Goal: Information Seeking & Learning: Learn about a topic

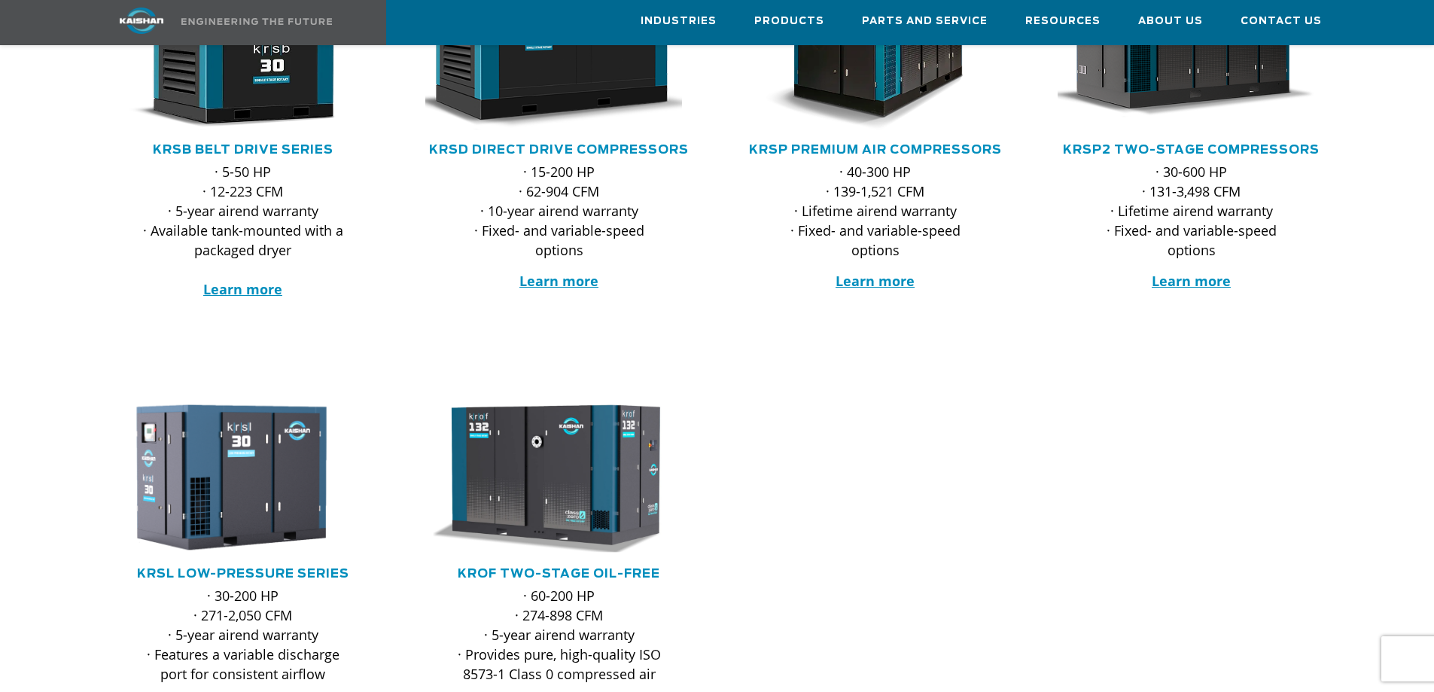
scroll to position [452, 0]
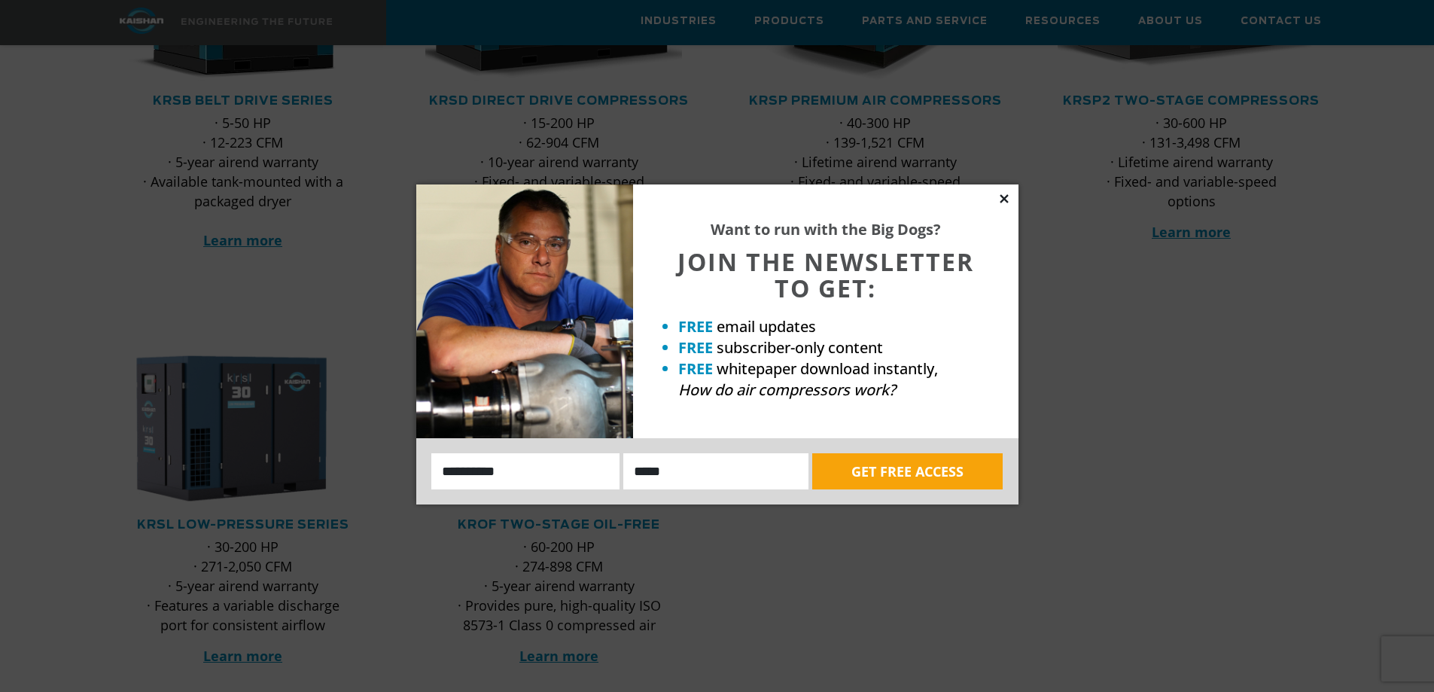
click at [1006, 200] on icon at bounding box center [1004, 198] width 8 height 8
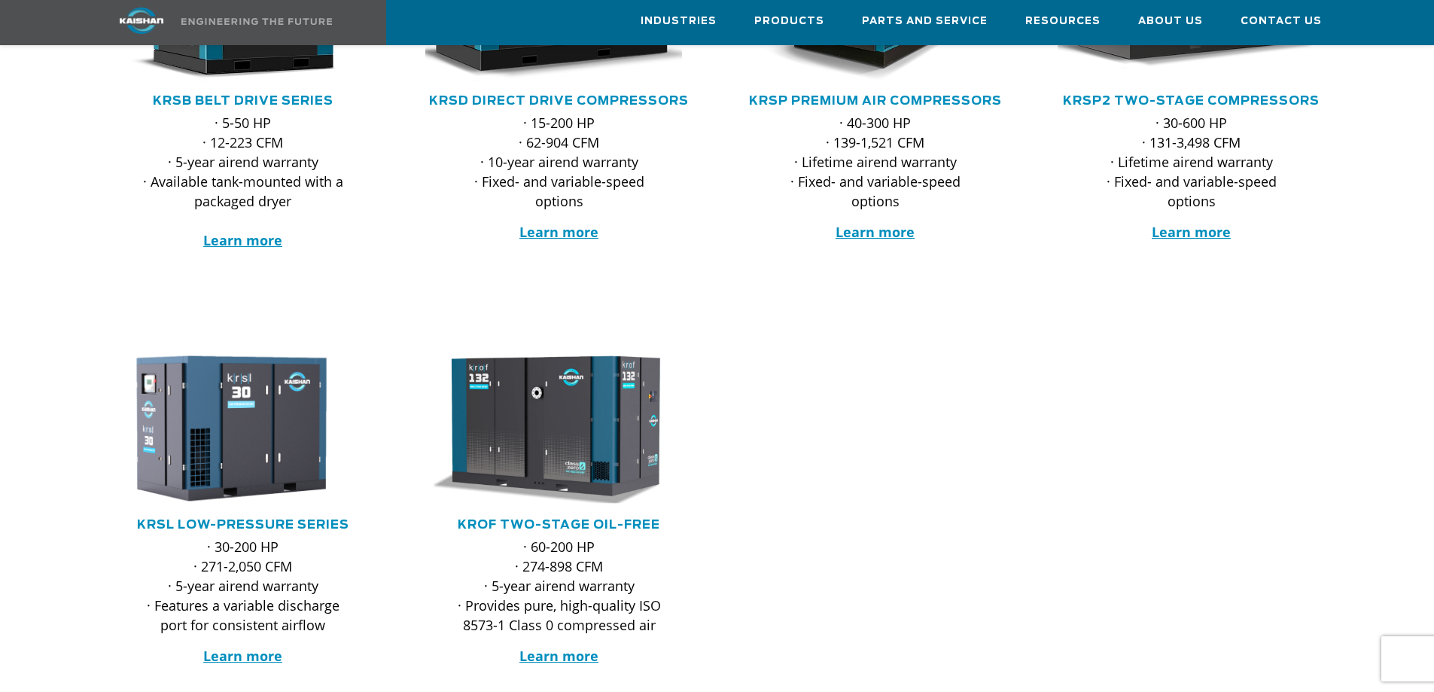
click at [1006, 200] on div "· 40-300 HP · 139-1,521 CFM · Lifetime airend warranty · Fixed- and variable-sp…" at bounding box center [876, 198] width 286 height 170
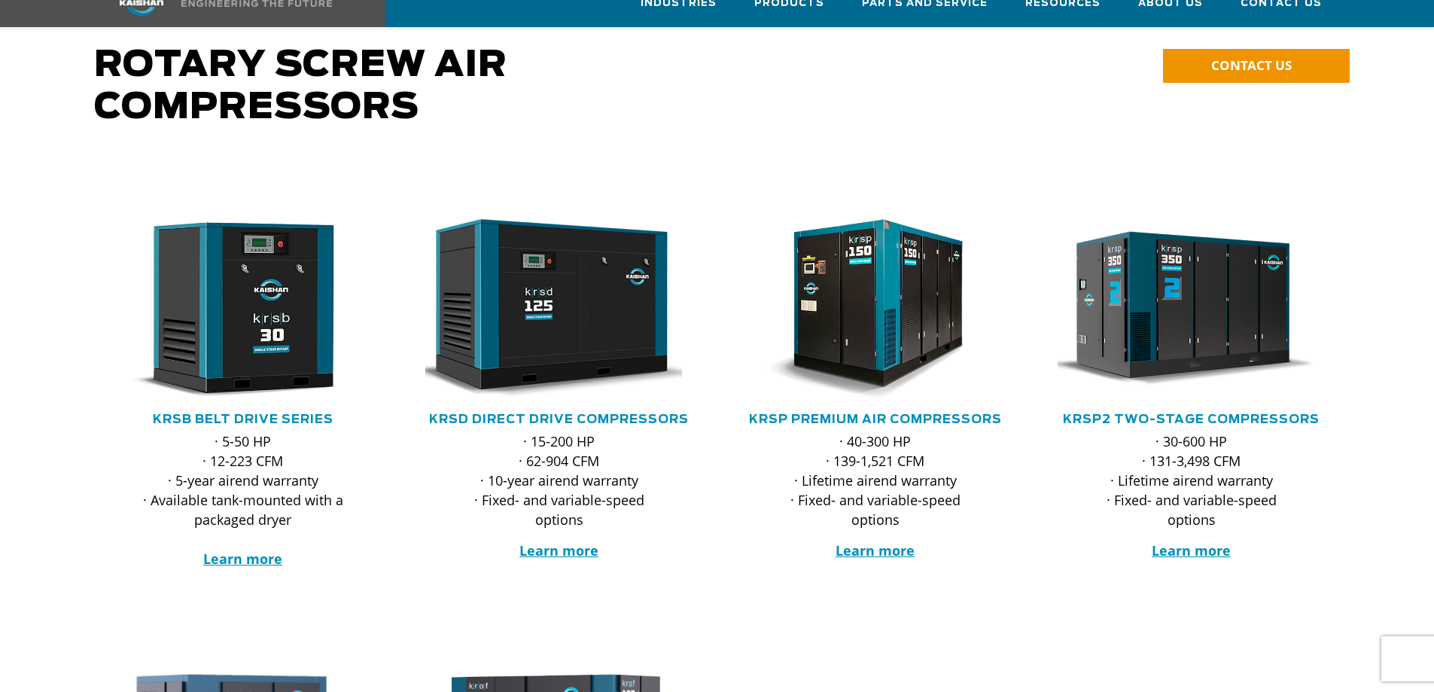
scroll to position [151, 0]
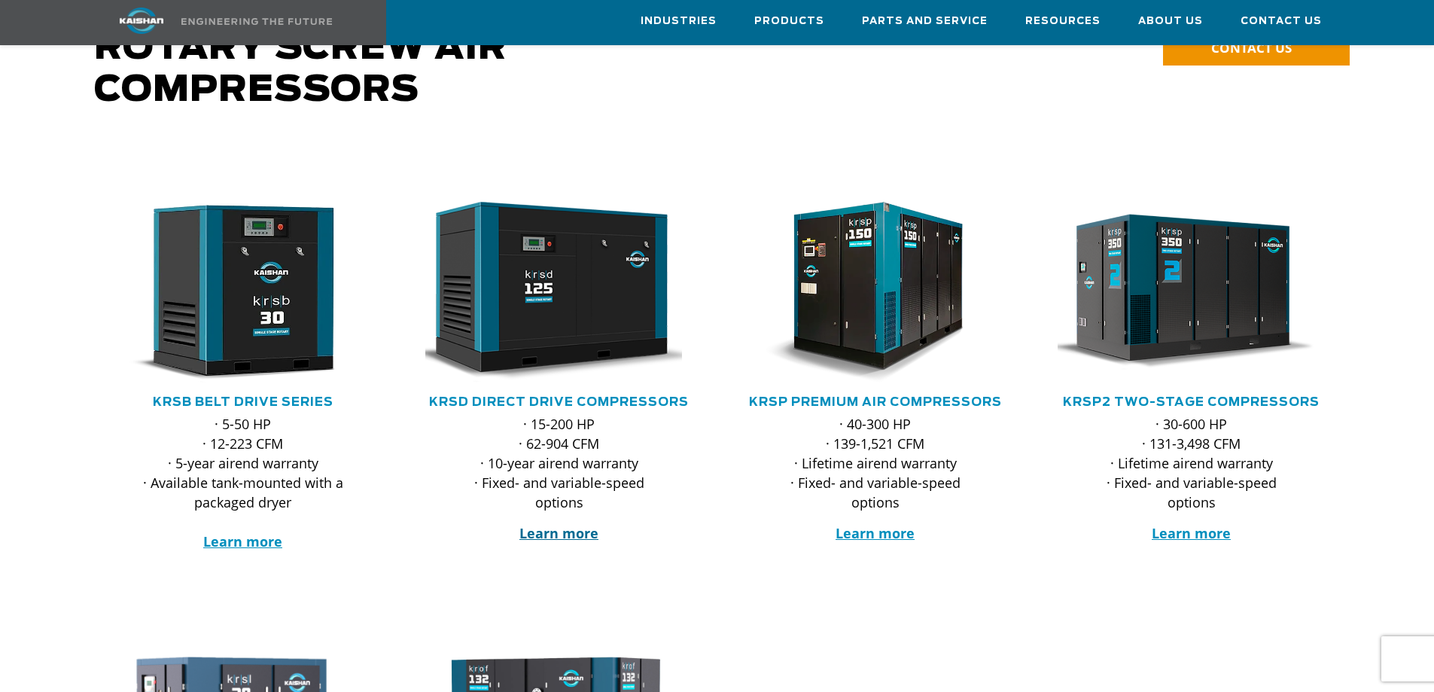
click at [575, 524] on strong "Learn more" at bounding box center [559, 533] width 79 height 18
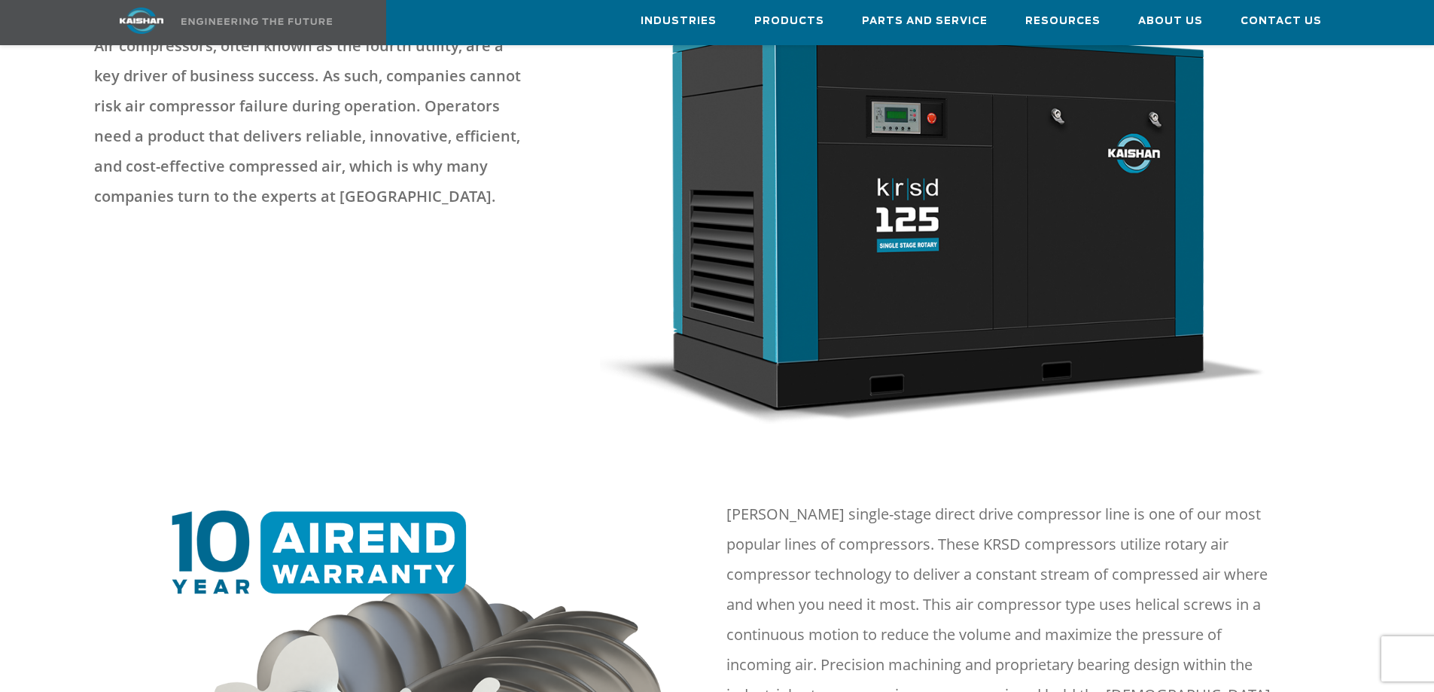
scroll to position [75, 0]
